Goal: Task Accomplishment & Management: Complete application form

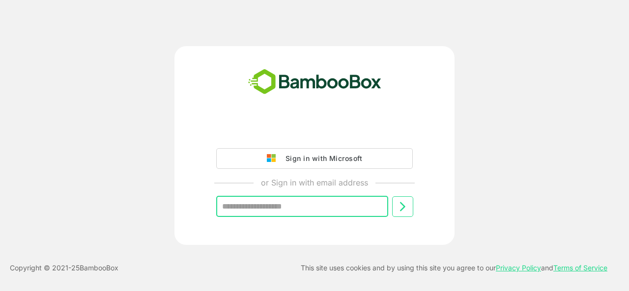
click at [268, 209] on input "text" at bounding box center [302, 207] width 172 height 21
type input "**********"
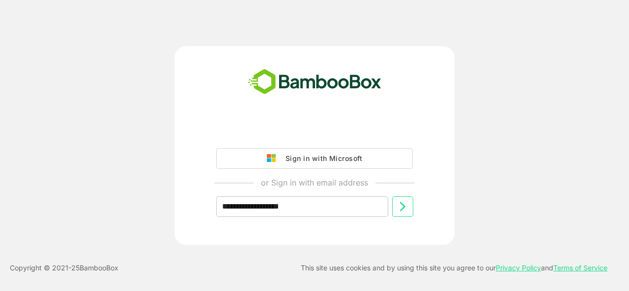
click at [397, 212] on icon at bounding box center [403, 207] width 12 height 12
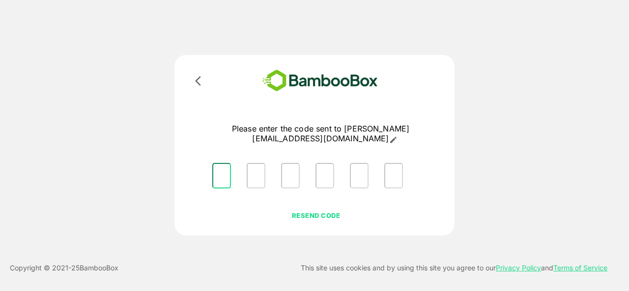
click at [230, 173] on input "Please enter OTP character 1" at bounding box center [221, 176] width 19 height 26
type input "*"
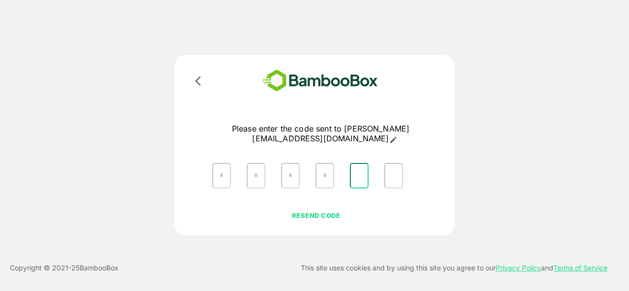
type input "*"
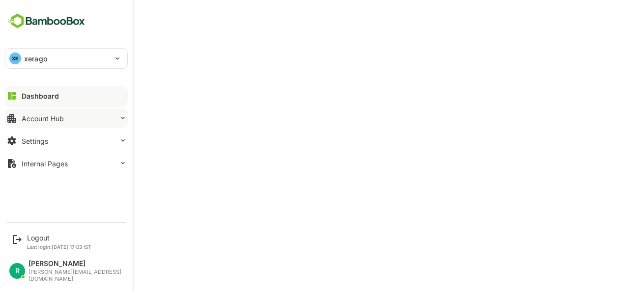
click at [25, 115] on div "Account Hub" at bounding box center [43, 119] width 42 height 8
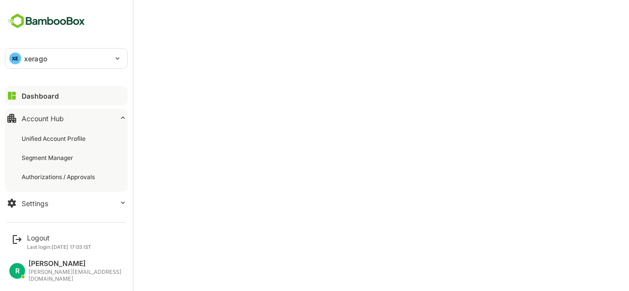
click at [25, 115] on div "Account Hub" at bounding box center [43, 119] width 42 height 8
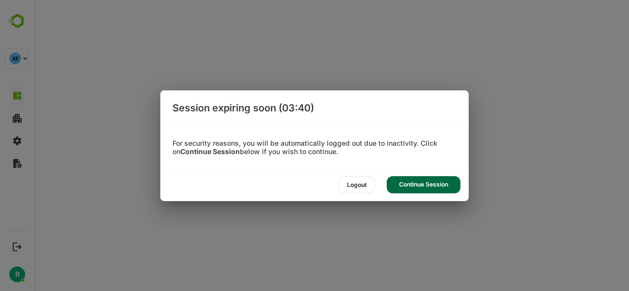
click at [411, 190] on div "Continue Session" at bounding box center [424, 184] width 74 height 17
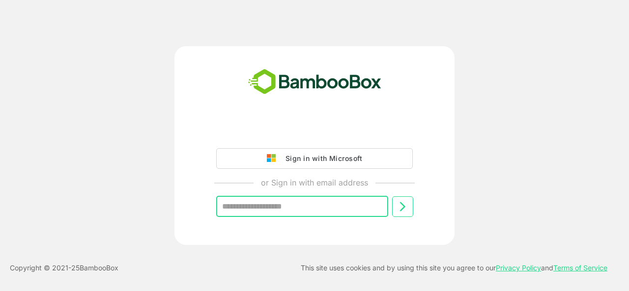
click at [267, 204] on input "text" at bounding box center [302, 207] width 172 height 21
type input "**********"
